Goal: Transaction & Acquisition: Purchase product/service

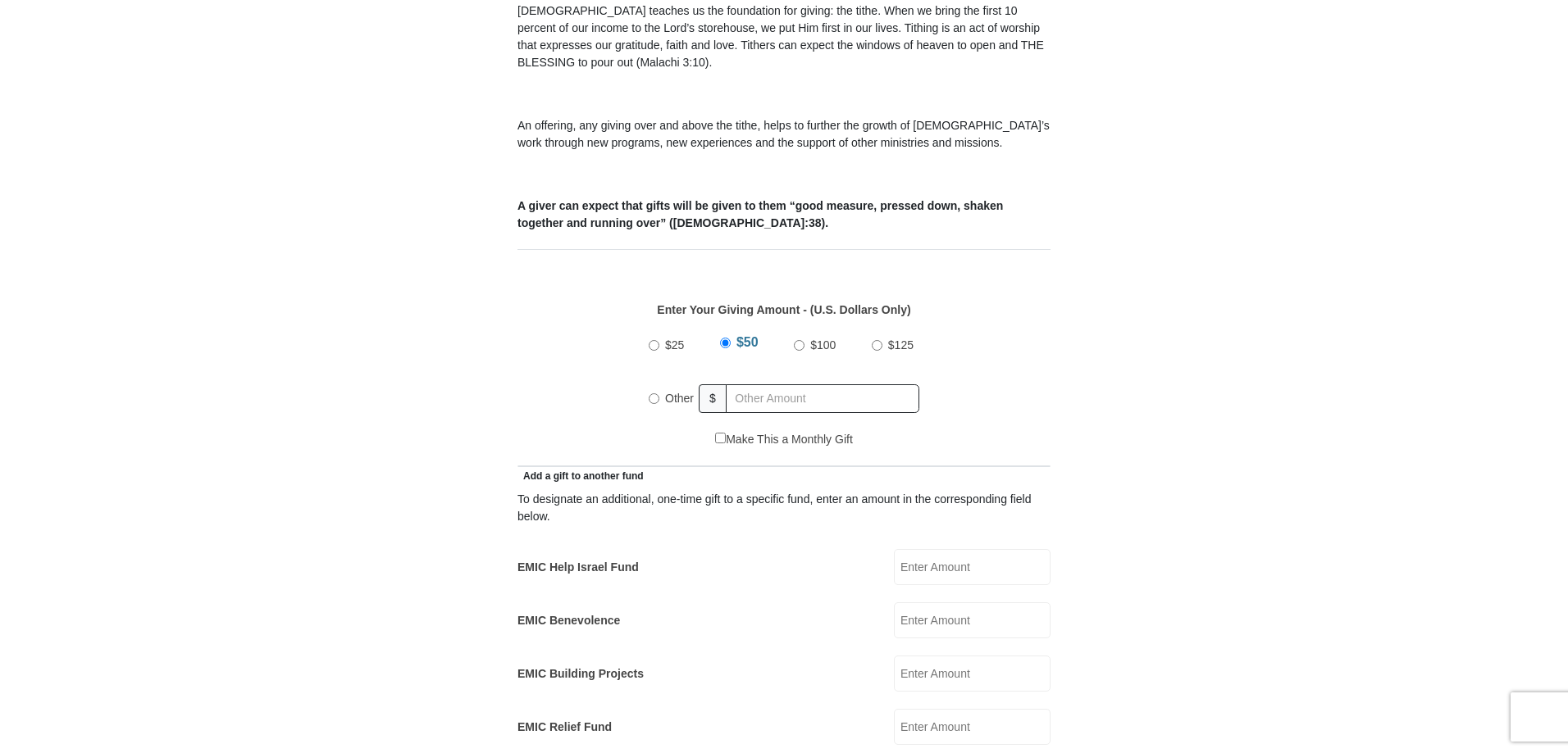
scroll to position [656, 0]
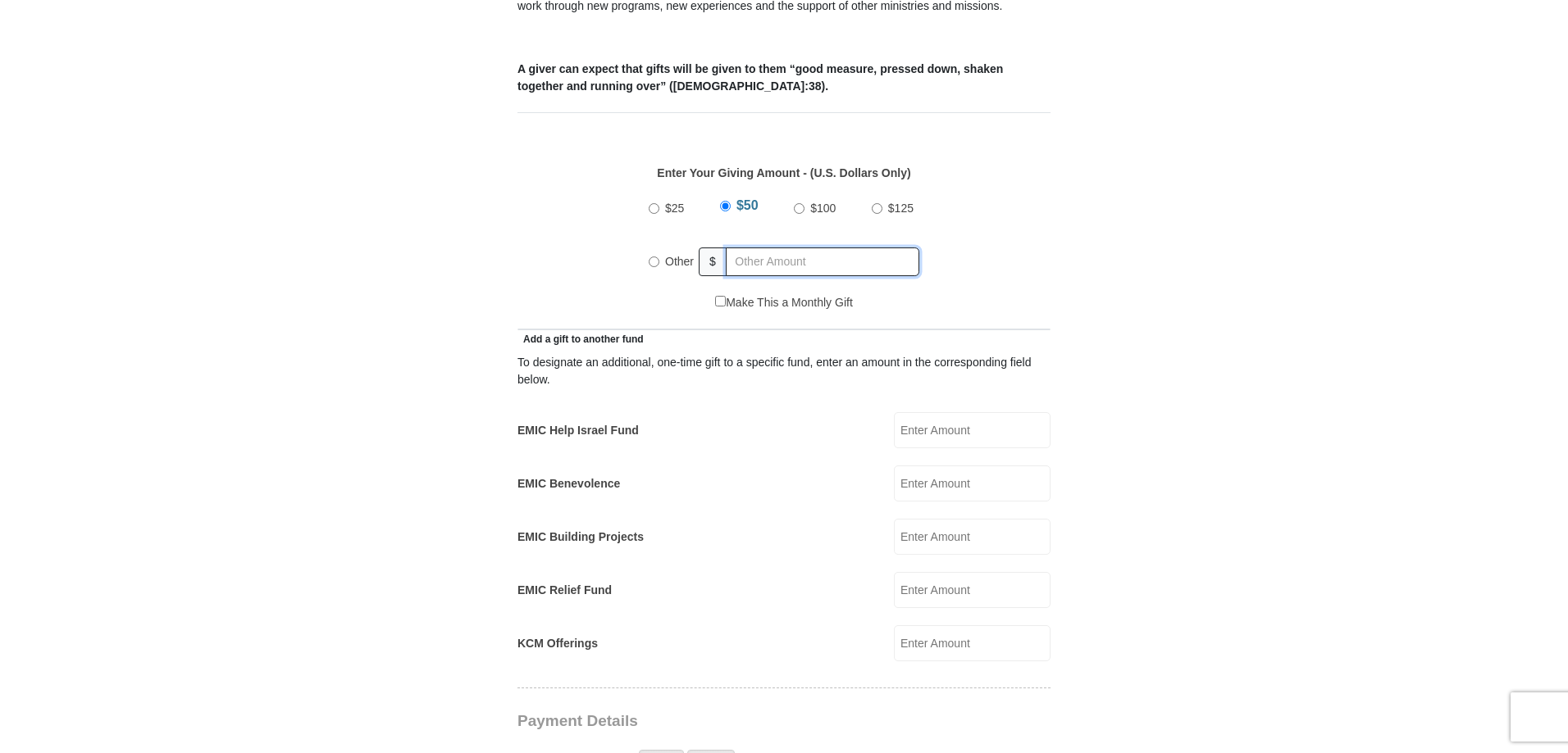
radio input "true"
click at [746, 253] on input "text" at bounding box center [824, 262] width 188 height 29
type input "2.00"
click at [465, 605] on form "[GEOGRAPHIC_DATA][DEMOGRAPHIC_DATA] Online Giving Because of gifts like yours, …" at bounding box center [784, 609] width 935 height 2398
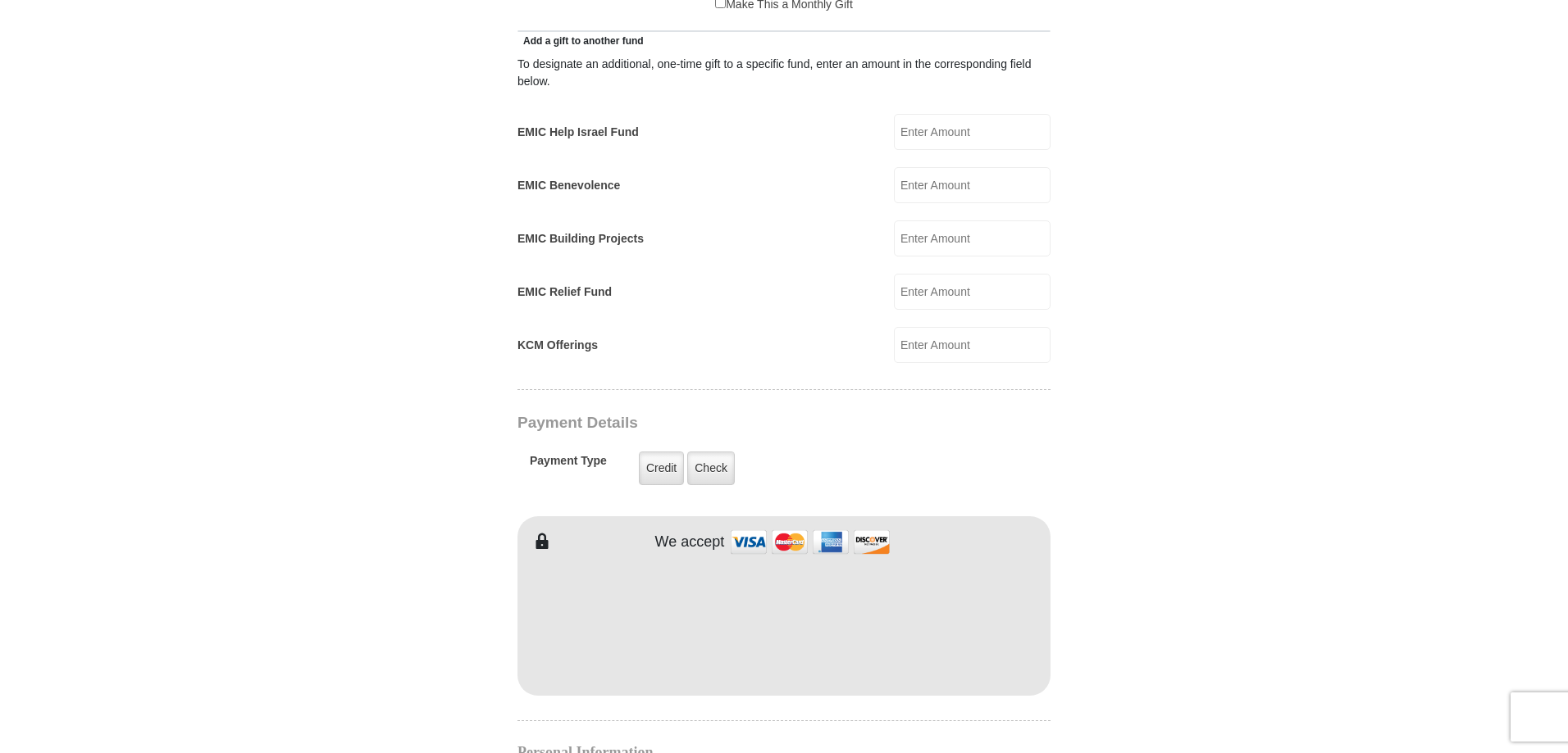
scroll to position [1066, 0]
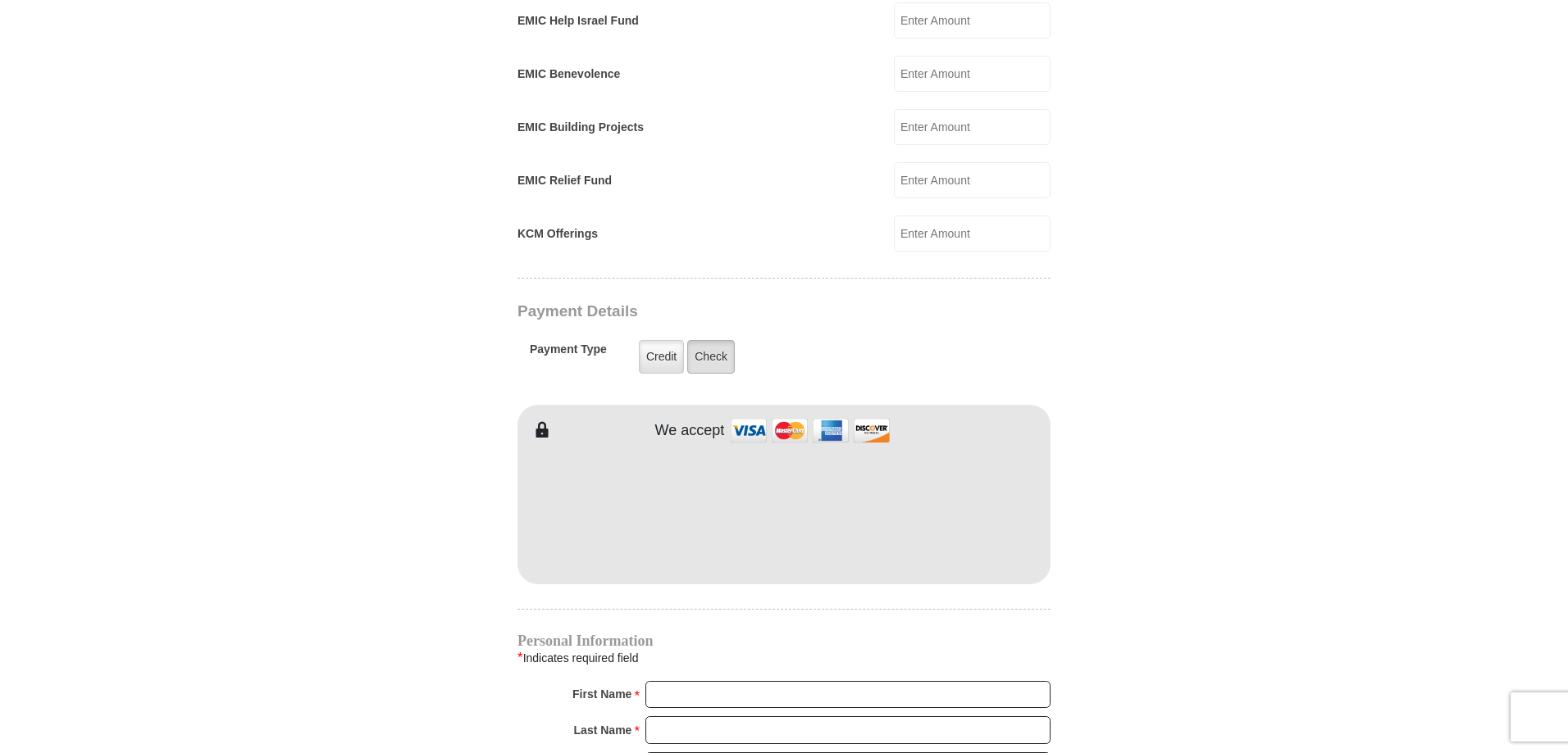
click at [717, 340] on label "Check" at bounding box center [710, 357] width 47 height 34
click at [0, 0] on input "Check" at bounding box center [0, 0] width 0 height 0
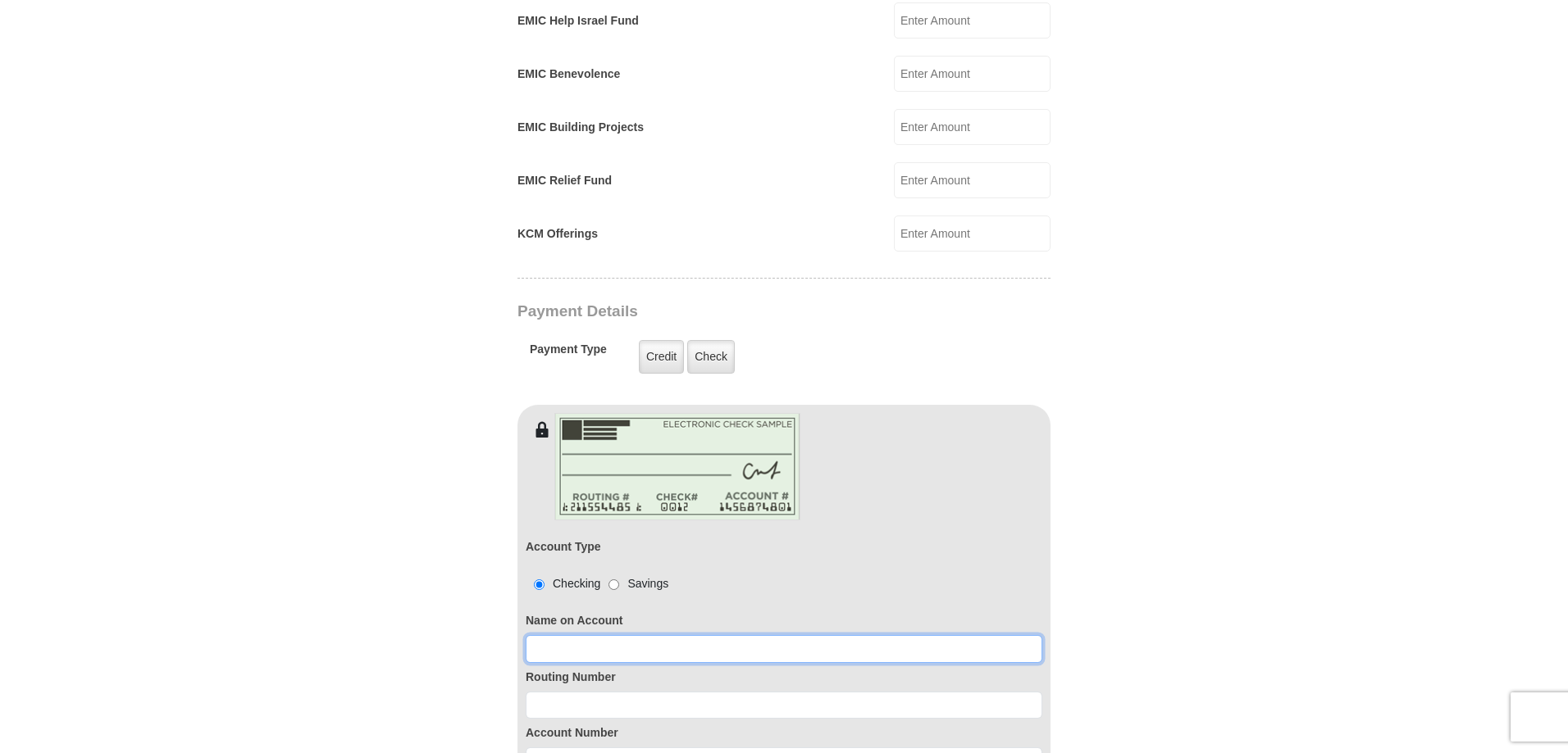
click at [677, 636] on input at bounding box center [783, 649] width 517 height 28
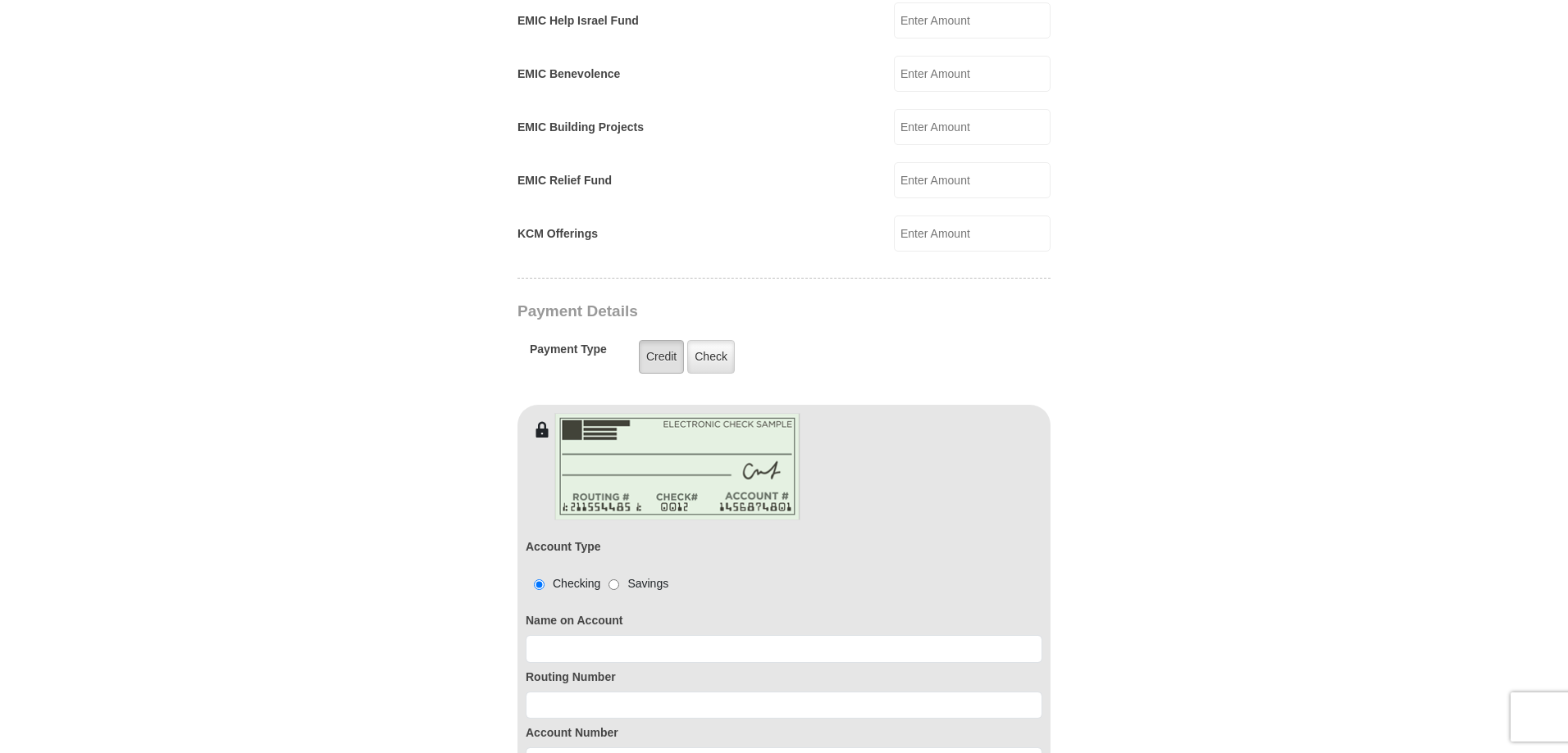
click at [672, 340] on label "Credit" at bounding box center [661, 357] width 45 height 34
click at [0, 0] on input "Credit" at bounding box center [0, 0] width 0 height 0
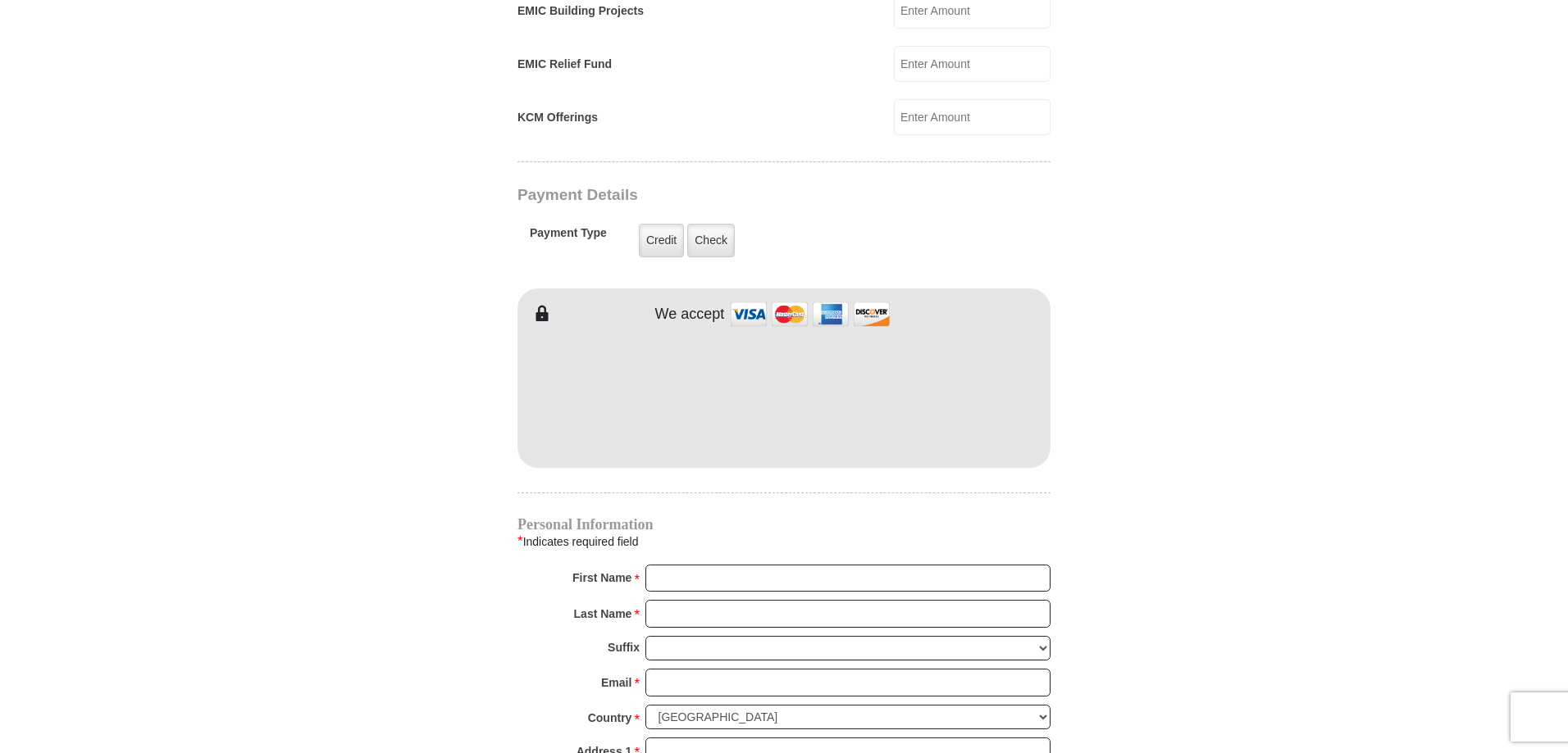
scroll to position [1230, 0]
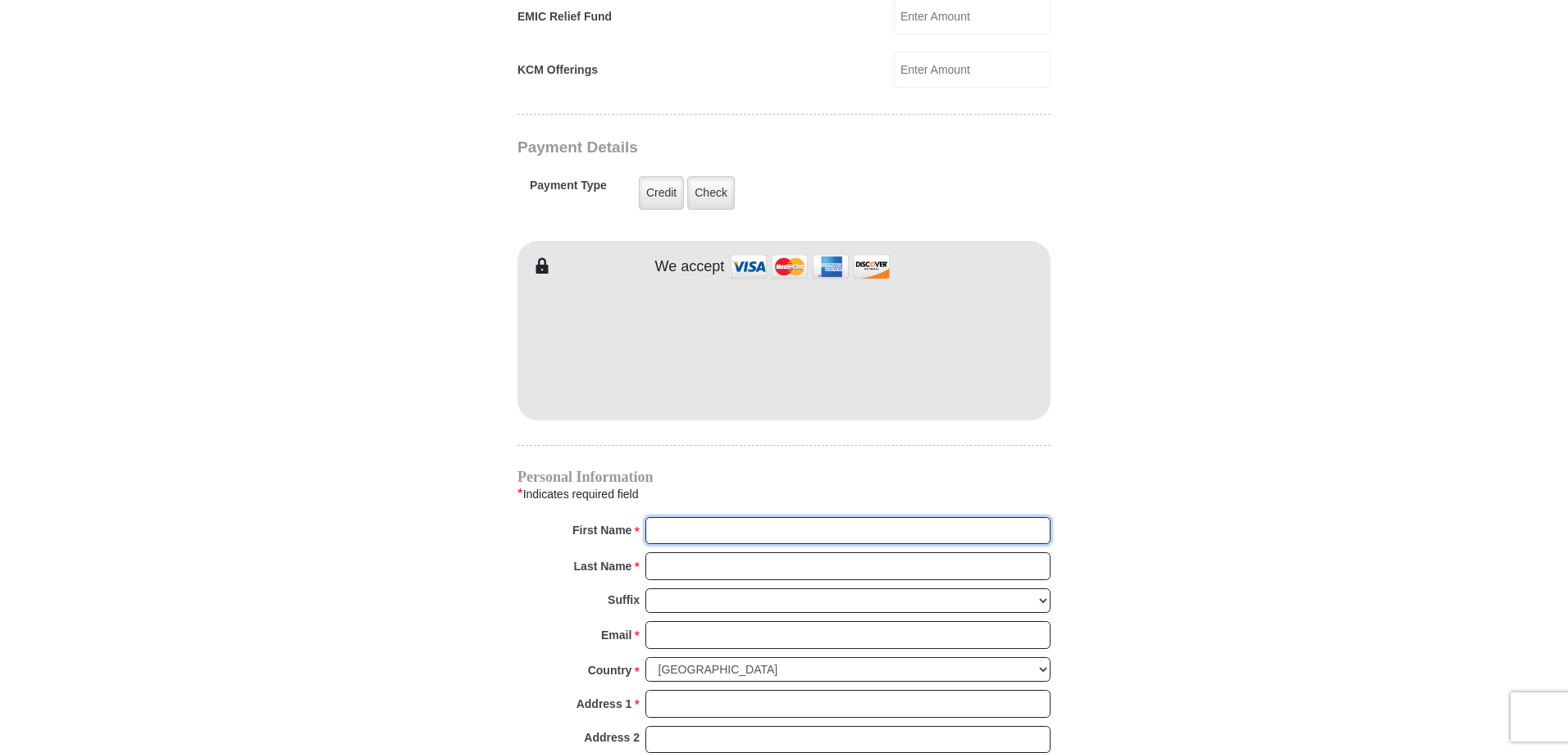
click at [741, 517] on input "First Name *" at bounding box center [847, 531] width 405 height 28
type input "[PERSON_NAME]"
click at [761, 553] on input "Last Name *" at bounding box center [847, 566] width 405 height 28
type input "[PERSON_NAME]"
click at [709, 621] on input "Email *" at bounding box center [847, 635] width 405 height 28
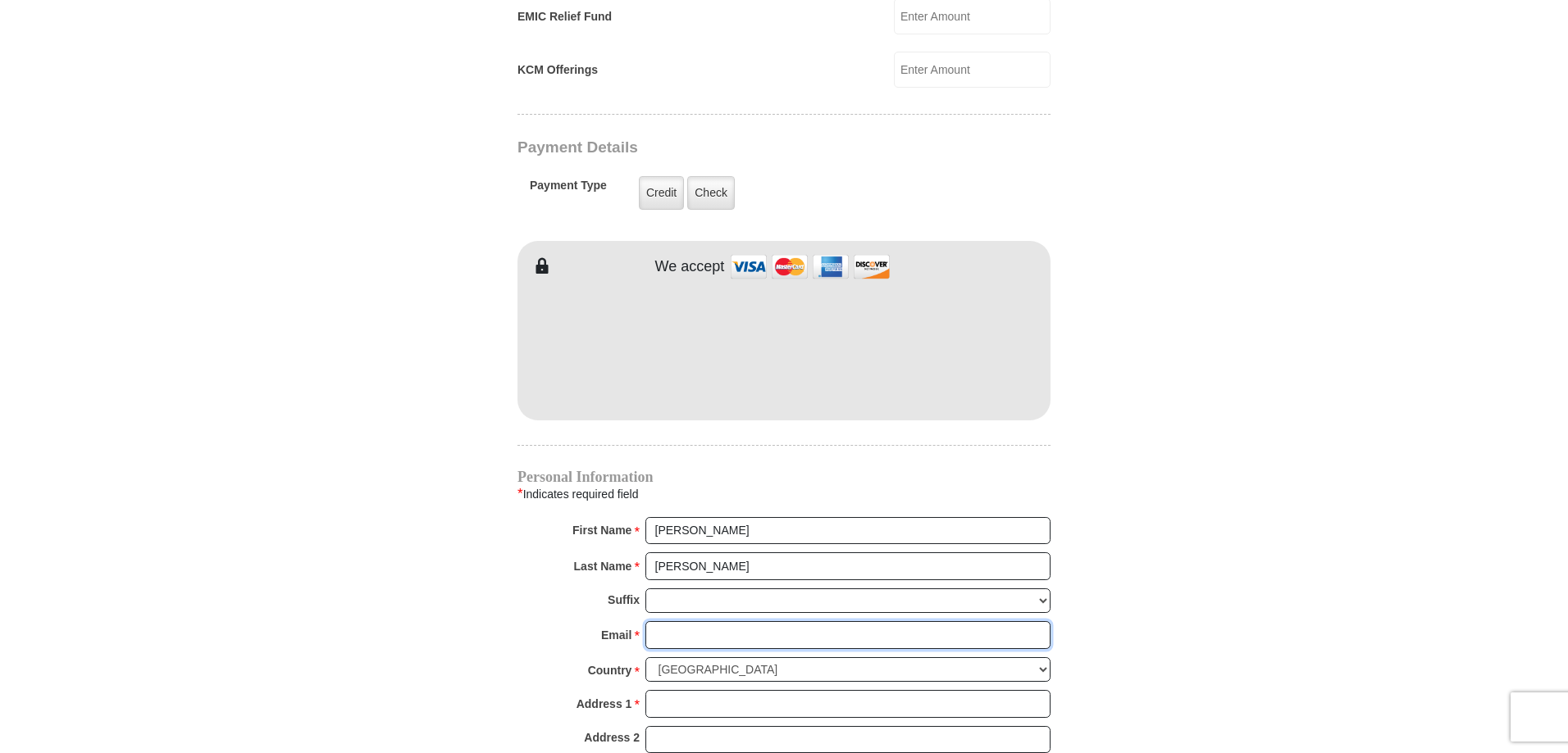
type input "[EMAIL_ADDRESS][DOMAIN_NAME]"
type input "[STREET_ADDRESS]"
type input "[GEOGRAPHIC_DATA]"
select select "[GEOGRAPHIC_DATA]"
type input "76133"
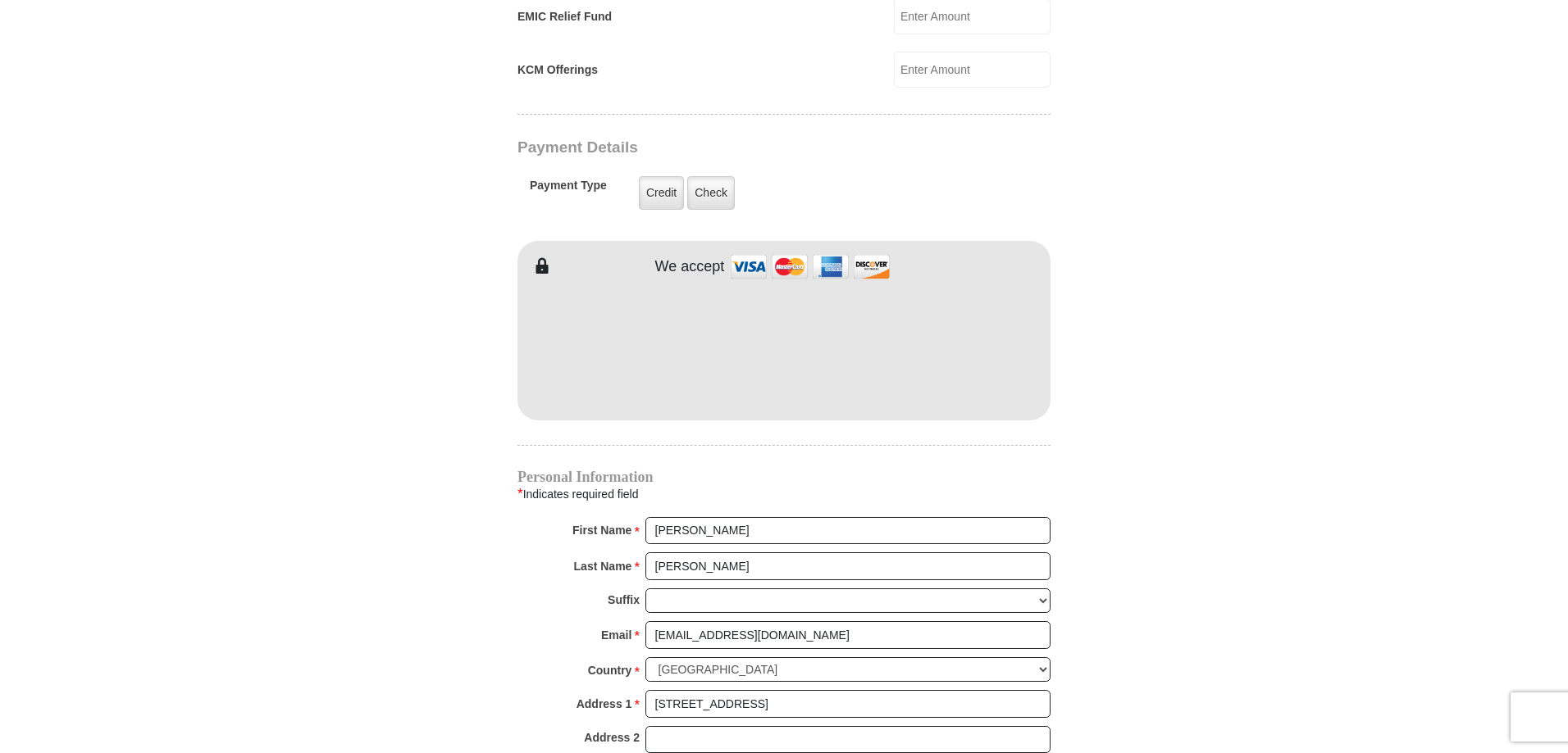
type input "8178052652"
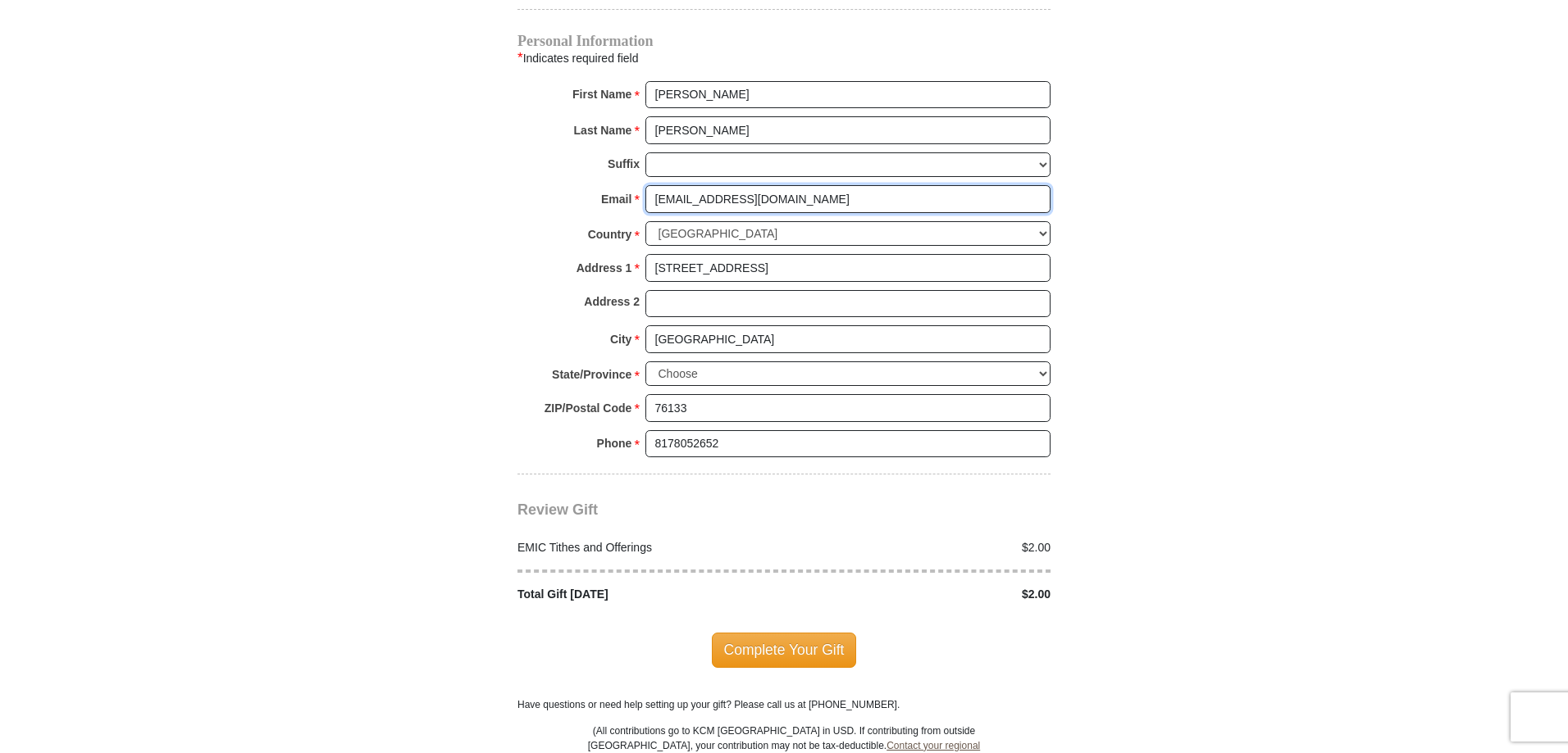
scroll to position [1803, 0]
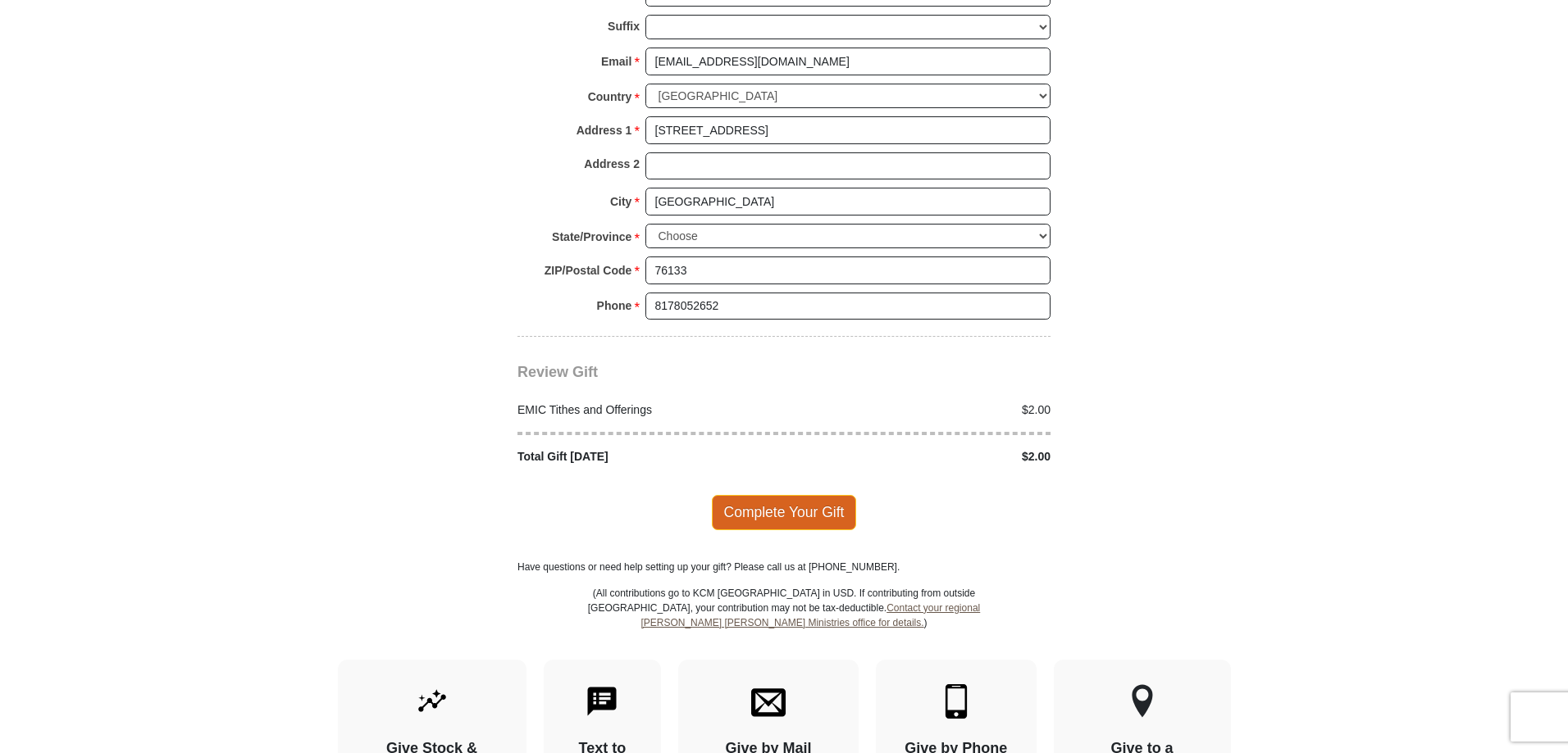
click at [762, 495] on span "Complete Your Gift" at bounding box center [784, 513] width 145 height 35
